Goal: Find specific page/section: Find specific page/section

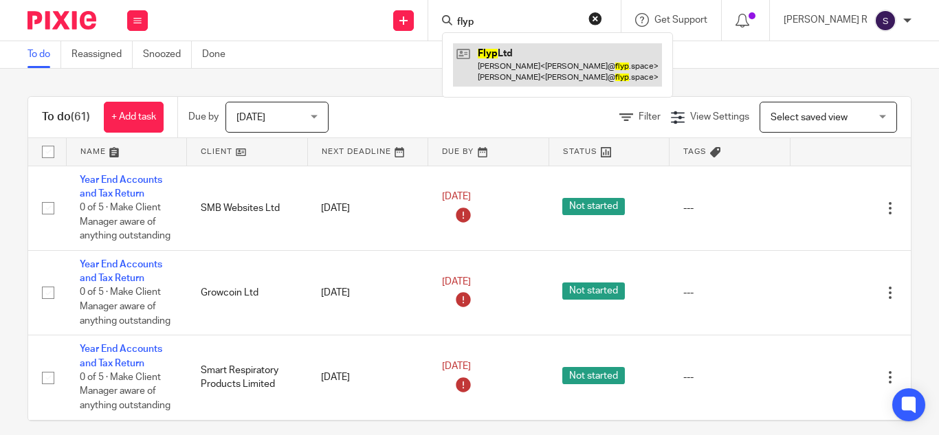
type input "flyp"
click at [618, 76] on link at bounding box center [557, 64] width 209 height 43
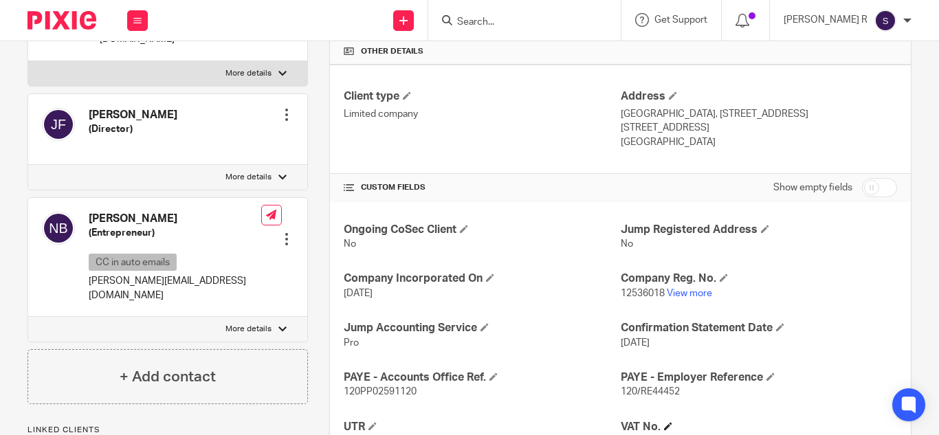
scroll to position [550, 0]
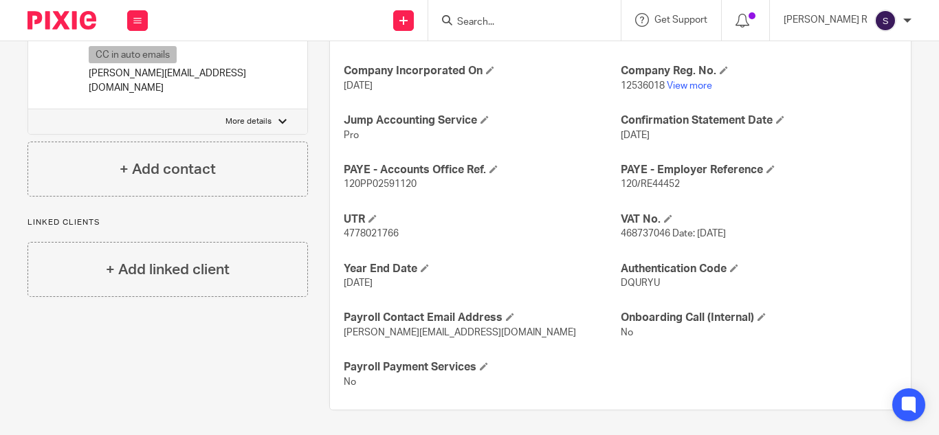
click at [559, 26] on input "Search" at bounding box center [518, 22] width 124 height 12
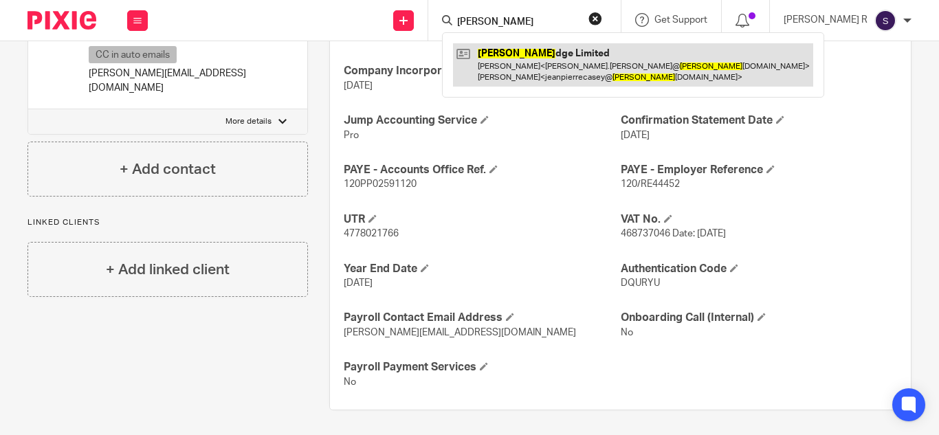
type input "reghe"
click at [558, 60] on link at bounding box center [633, 64] width 360 height 43
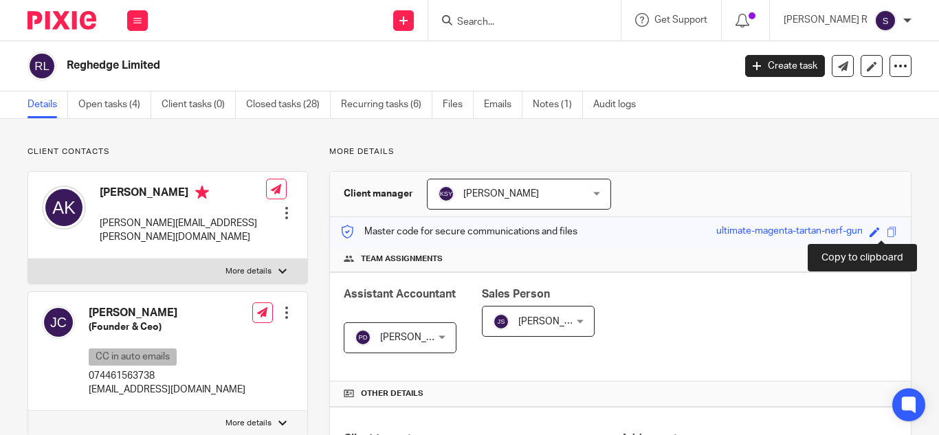
click at [886, 231] on span at bounding box center [891, 232] width 10 height 10
click at [550, 27] on input "Search" at bounding box center [518, 22] width 124 height 12
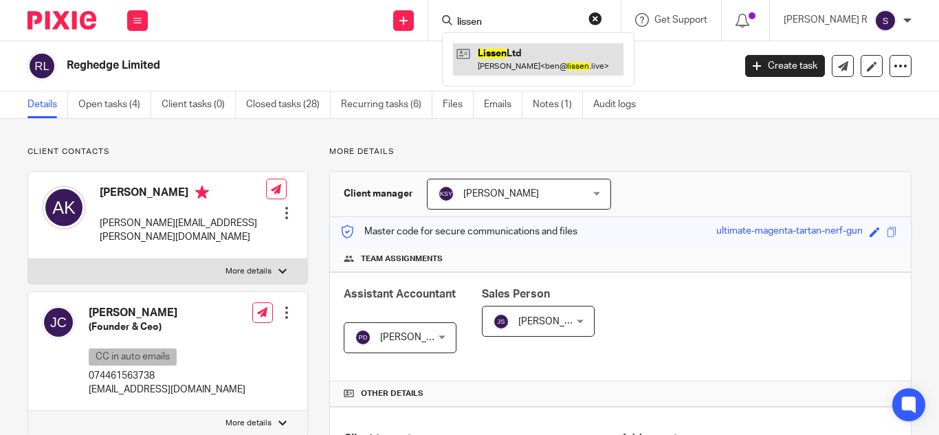
type input "lissen"
click at [567, 52] on link at bounding box center [538, 59] width 170 height 32
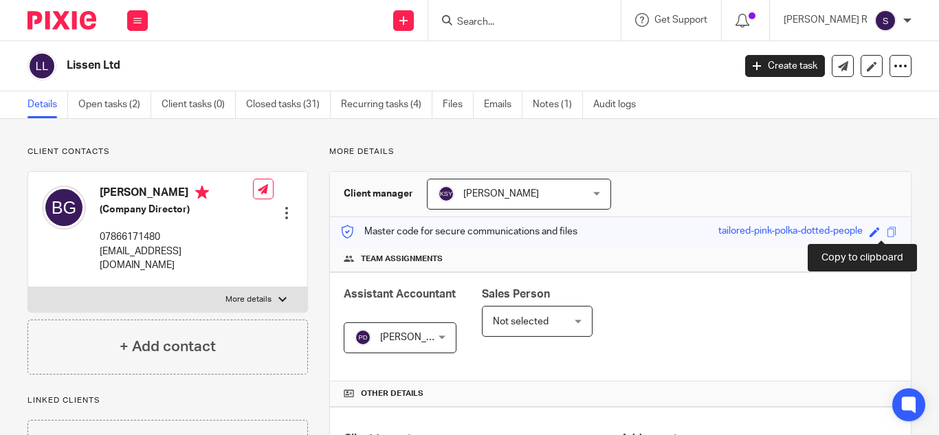
click at [886, 229] on span at bounding box center [891, 232] width 10 height 10
click at [523, 19] on input "Search" at bounding box center [518, 22] width 124 height 12
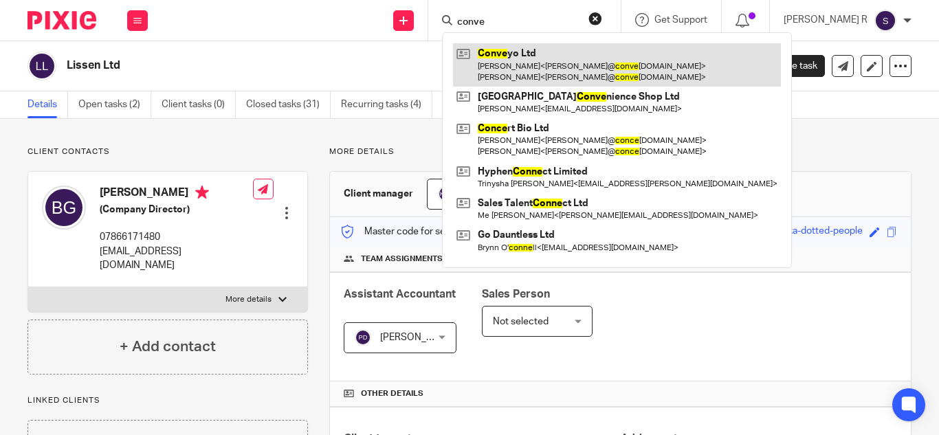
type input "conve"
click at [576, 67] on link at bounding box center [617, 64] width 328 height 43
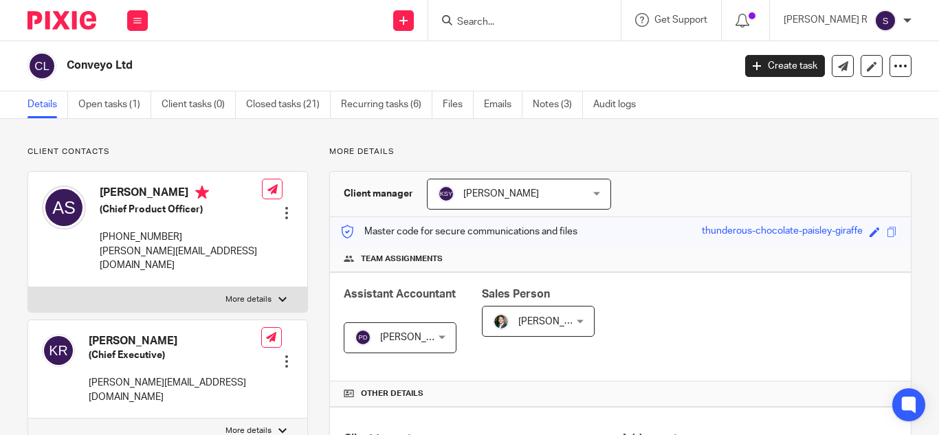
click at [498, 17] on input "Search" at bounding box center [518, 22] width 124 height 12
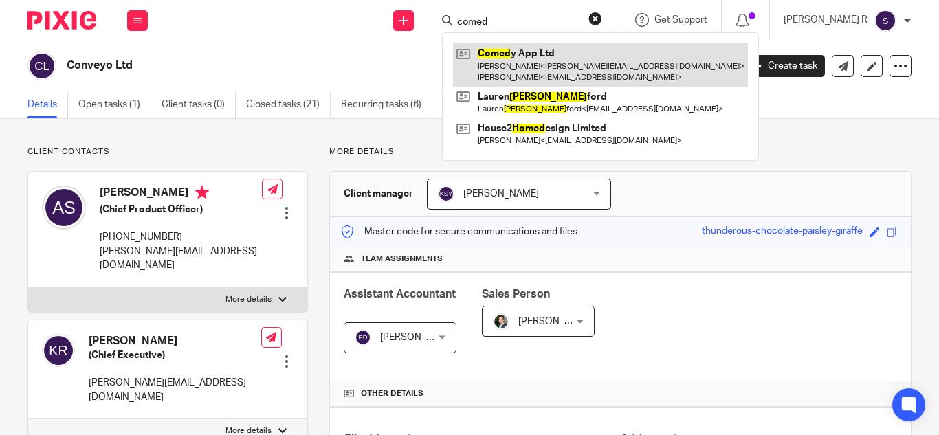
type input "comed"
click at [553, 65] on link at bounding box center [600, 64] width 295 height 43
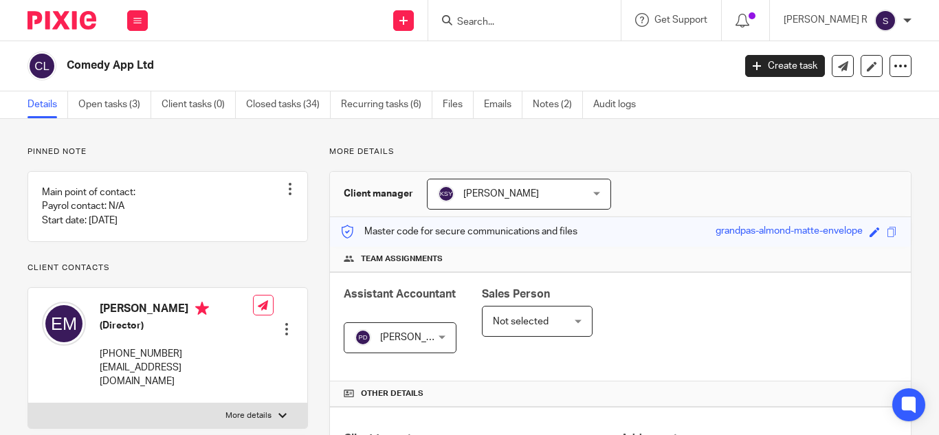
click at [538, 18] on input "Search" at bounding box center [518, 22] width 124 height 12
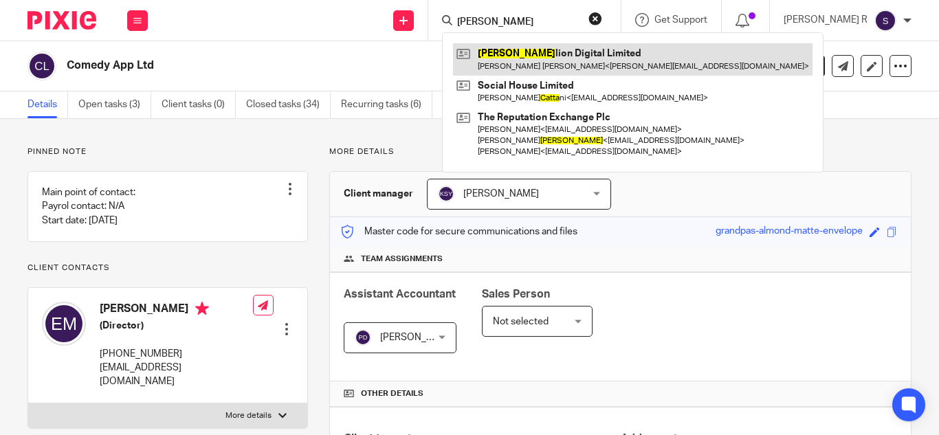
type input "batta"
click at [557, 63] on link at bounding box center [632, 59] width 359 height 32
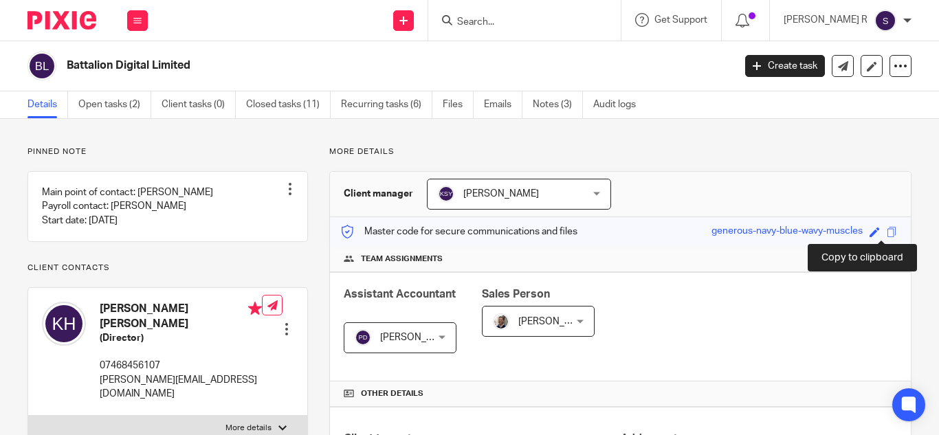
click at [886, 234] on span at bounding box center [891, 232] width 10 height 10
click at [539, 19] on input "Search" at bounding box center [518, 22] width 124 height 12
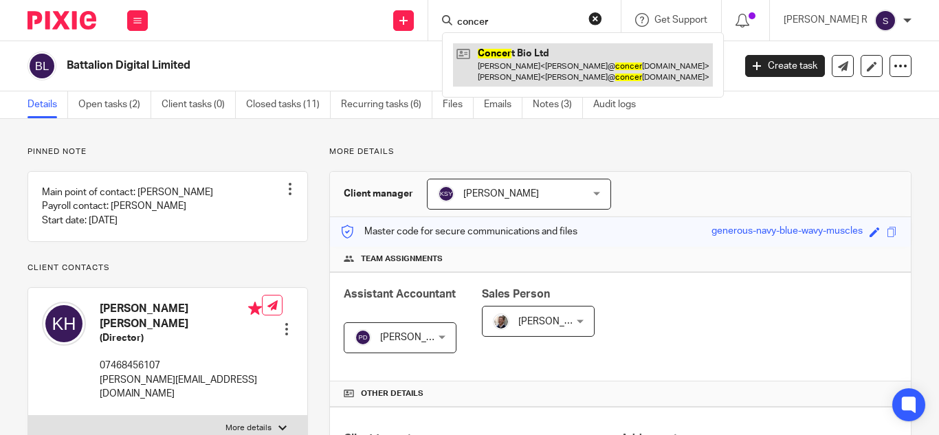
type input "concer"
click at [617, 67] on link at bounding box center [583, 64] width 260 height 43
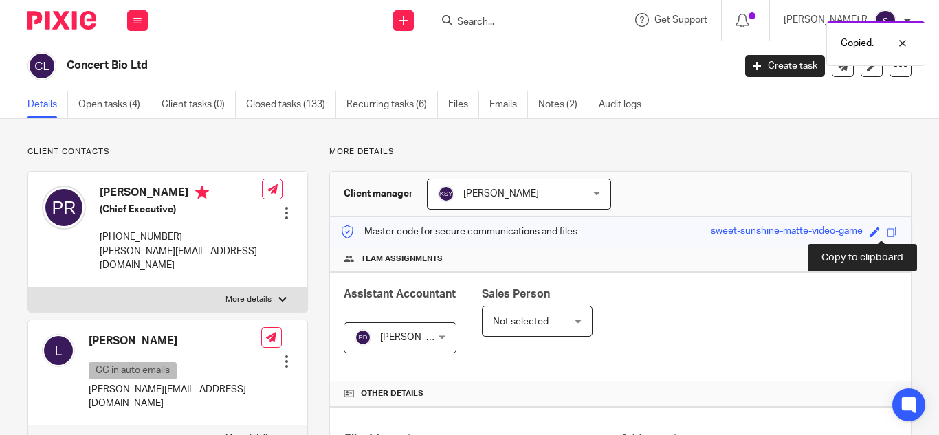
click at [886, 230] on span at bounding box center [891, 232] width 10 height 10
